Goal: Task Accomplishment & Management: Manage account settings

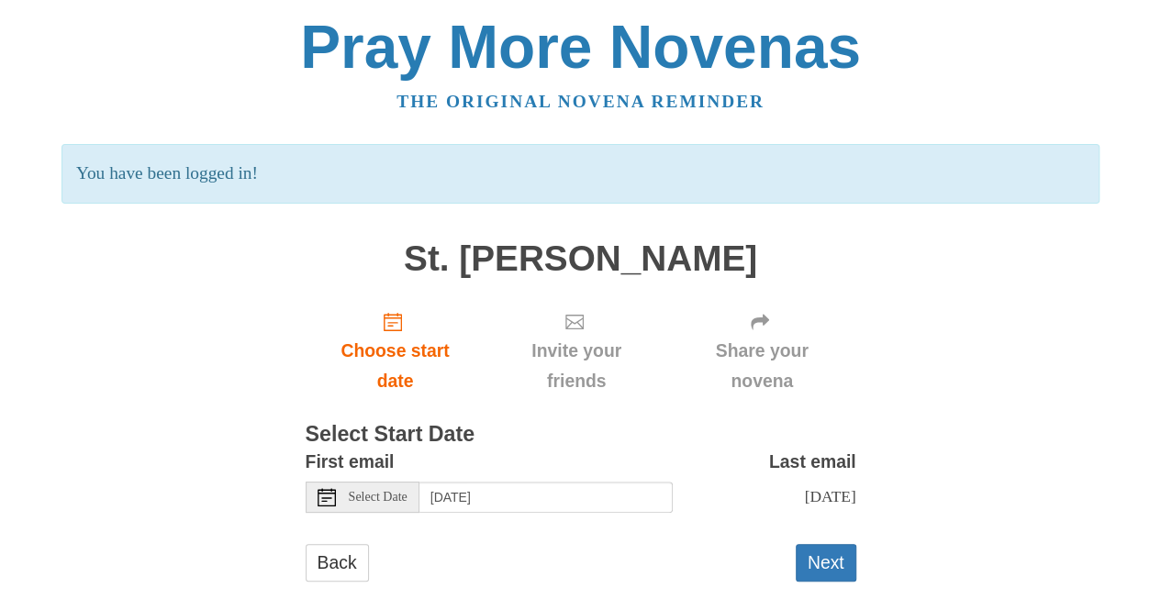
click at [325, 501] on use at bounding box center [326, 497] width 18 height 18
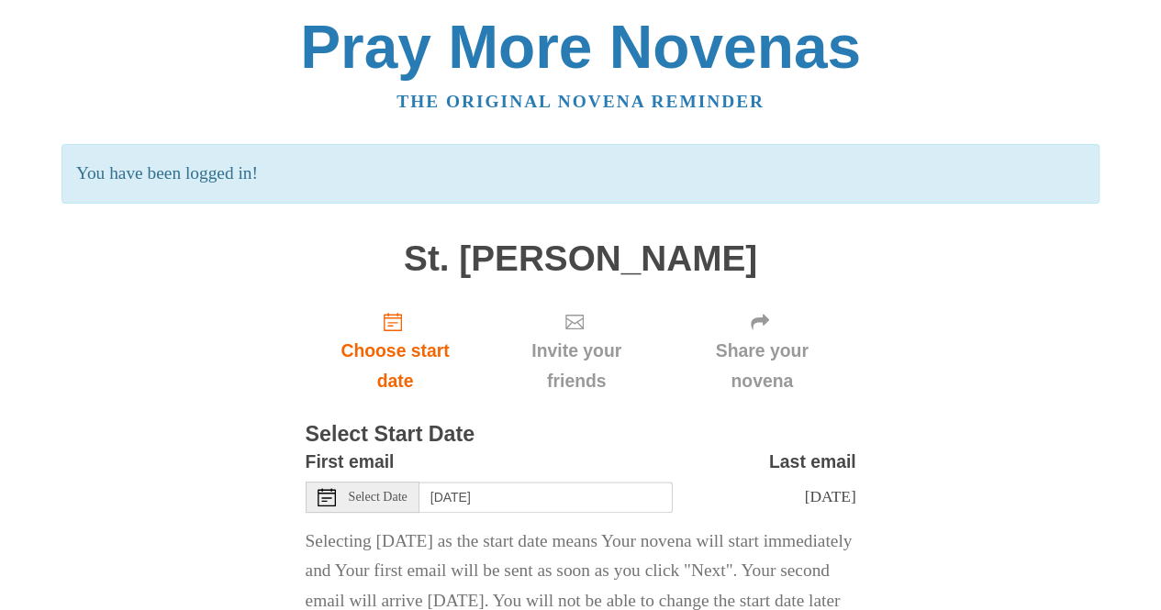
click at [321, 495] on icon at bounding box center [326, 497] width 18 height 18
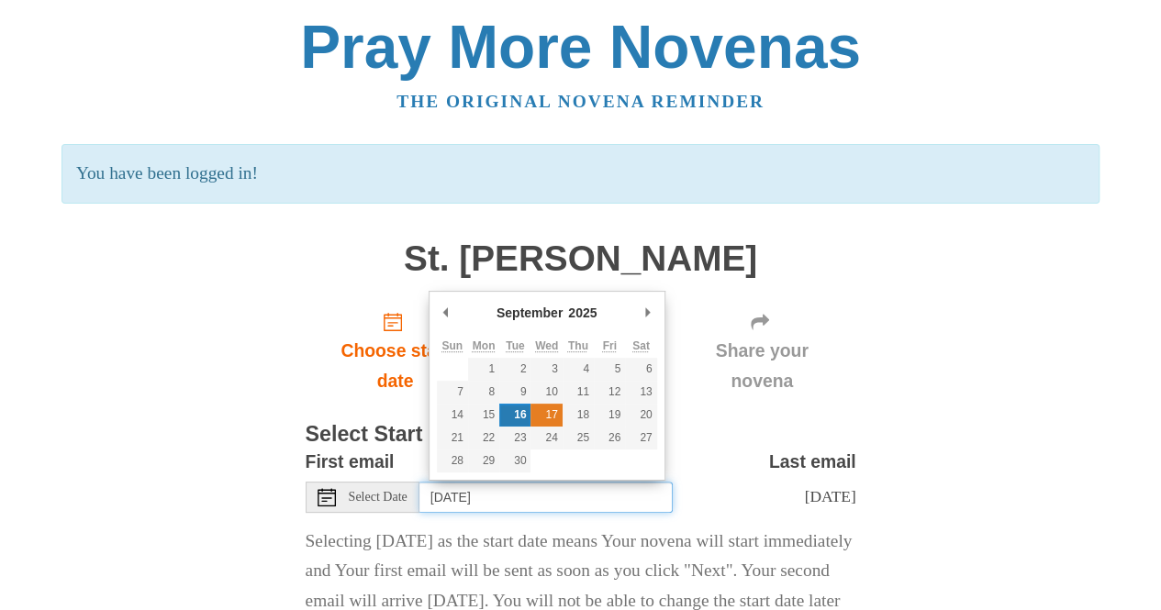
type input "Wednesday, September 17th"
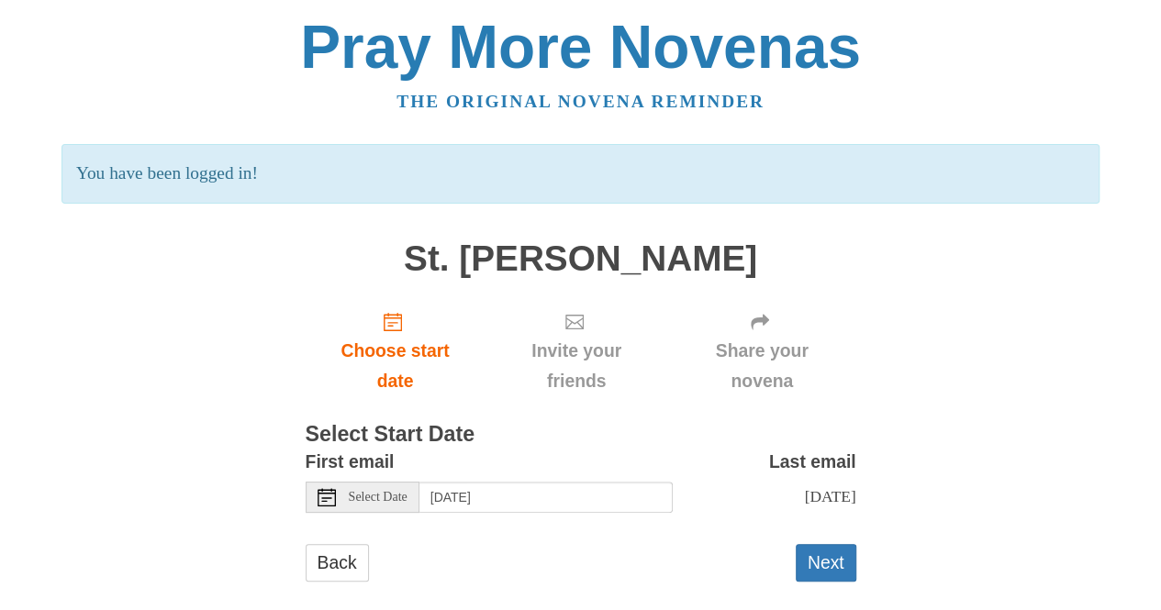
scroll to position [24, 0]
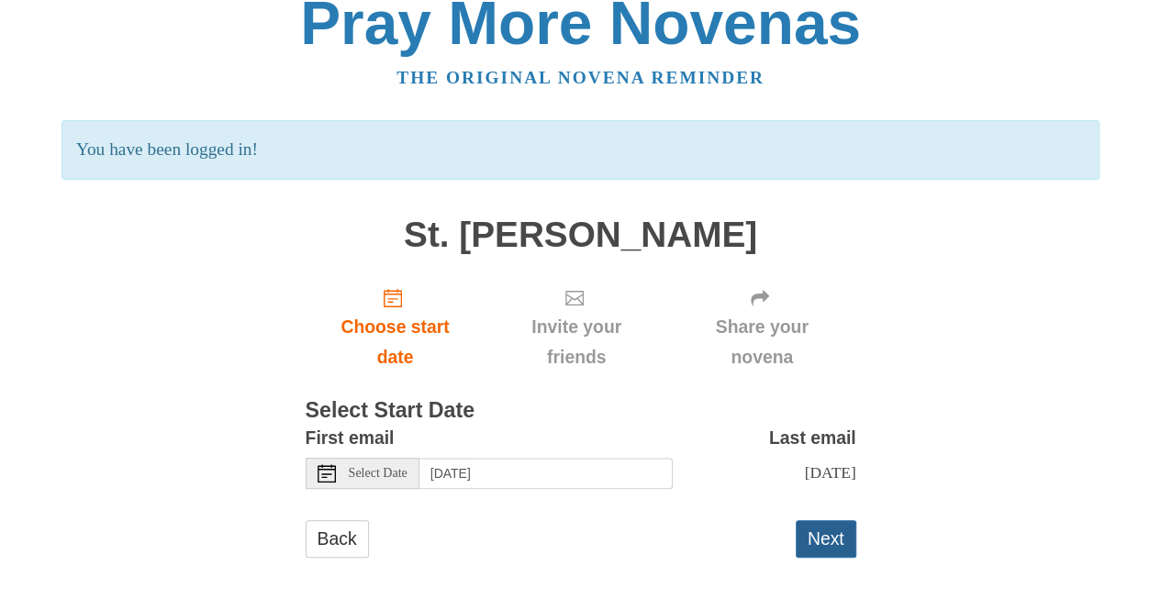
click at [822, 539] on button "Next" at bounding box center [826, 539] width 61 height 38
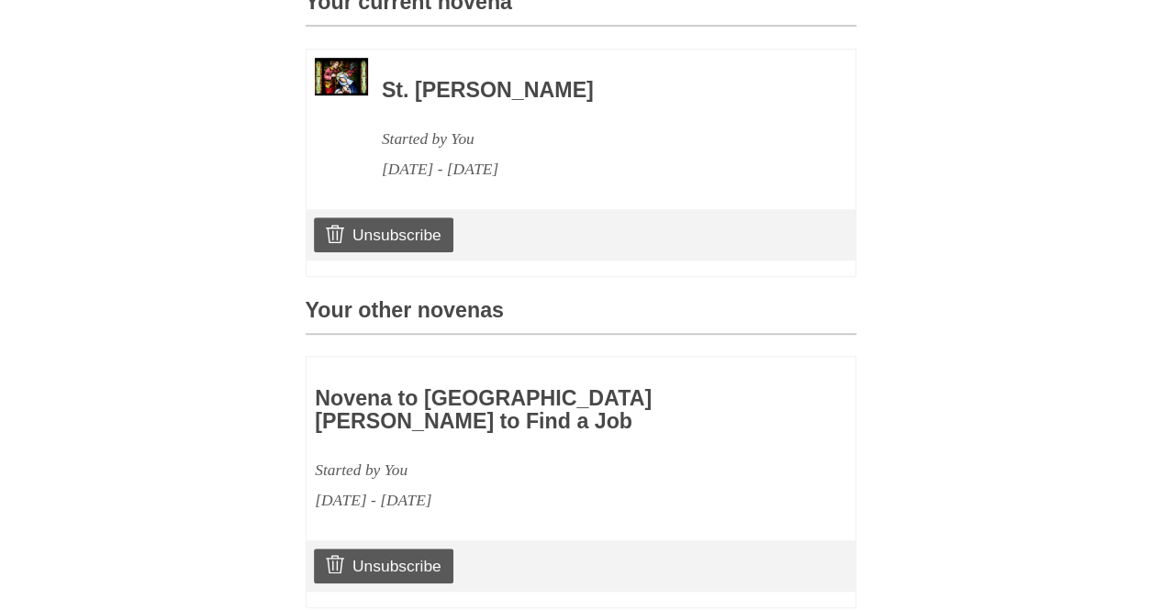
scroll to position [551, 0]
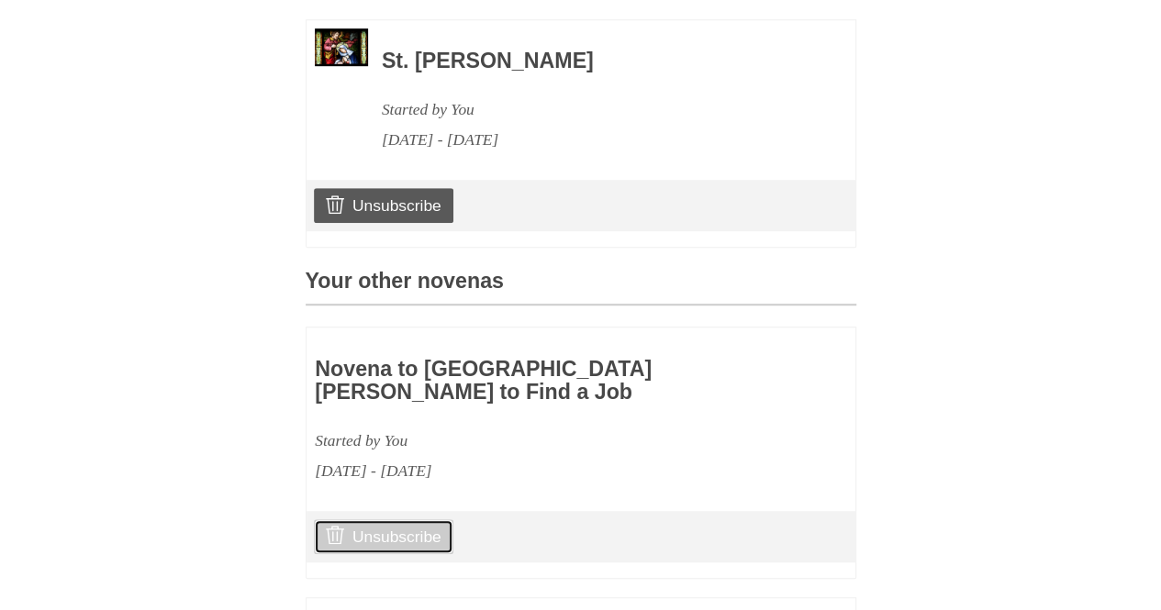
click at [385, 542] on link "Unsubscribe" at bounding box center [383, 536] width 139 height 35
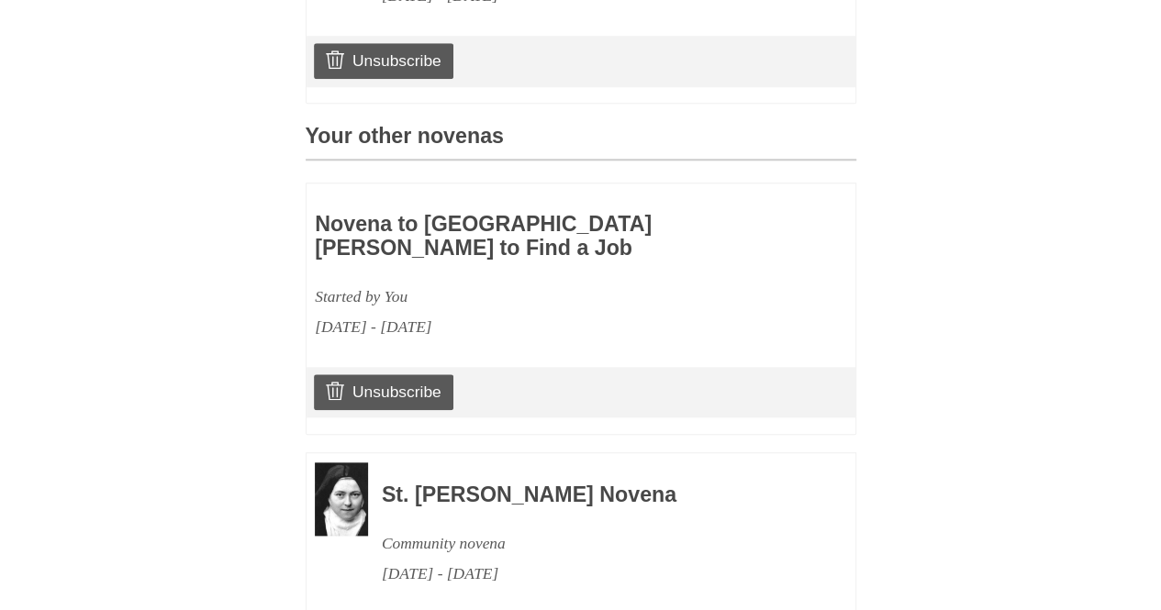
scroll to position [826, 0]
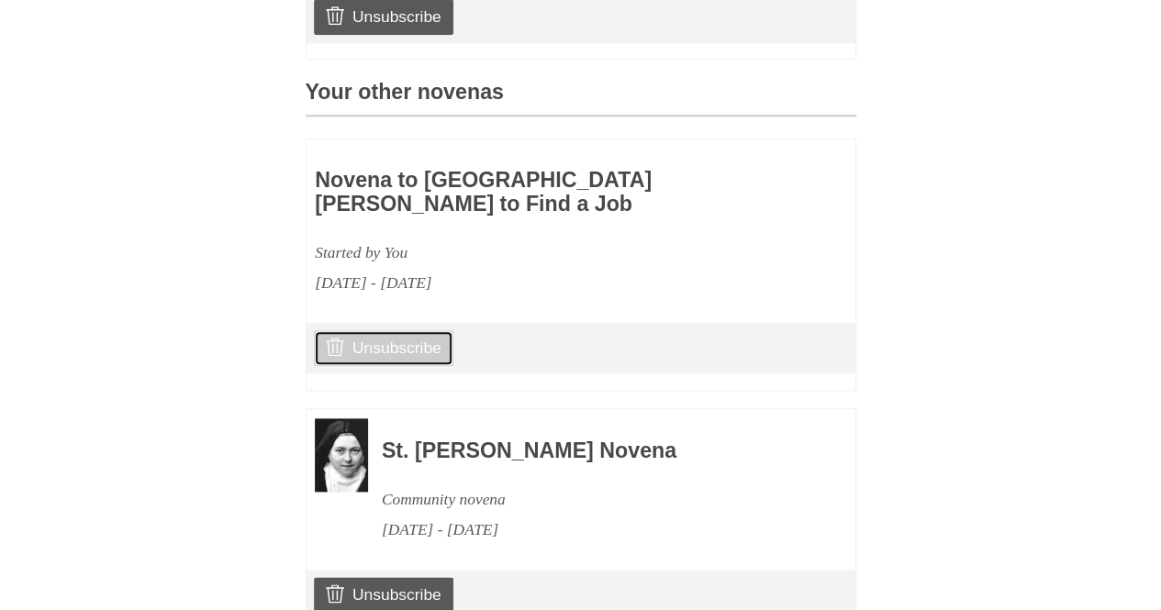
click at [395, 347] on link "Unsubscribe" at bounding box center [383, 347] width 139 height 35
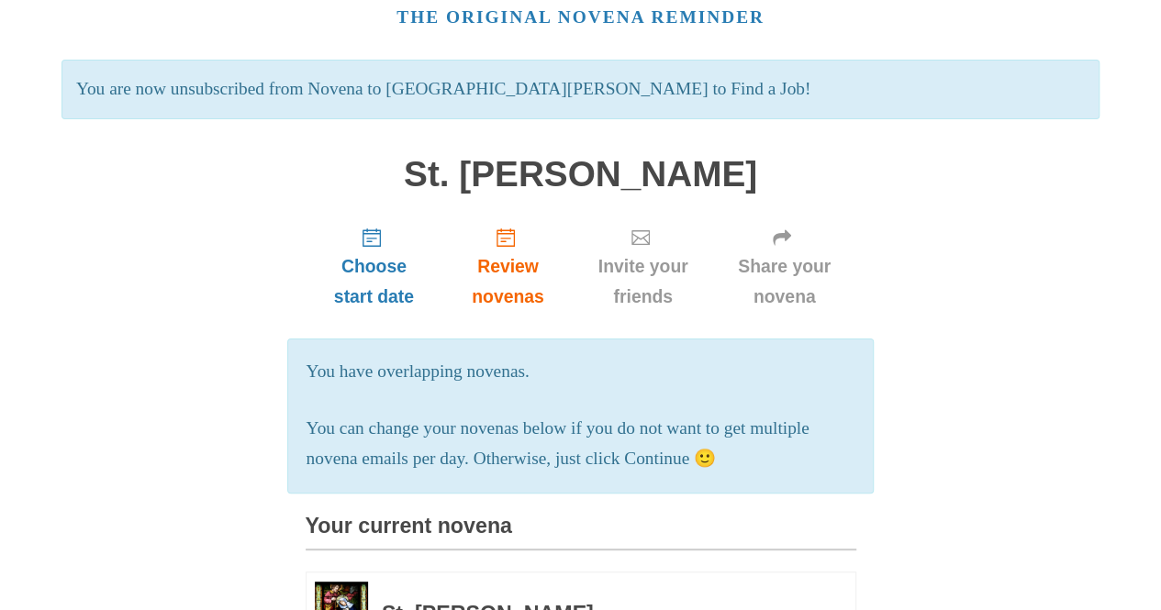
scroll to position [0, 0]
